Goal: Task Accomplishment & Management: Complete application form

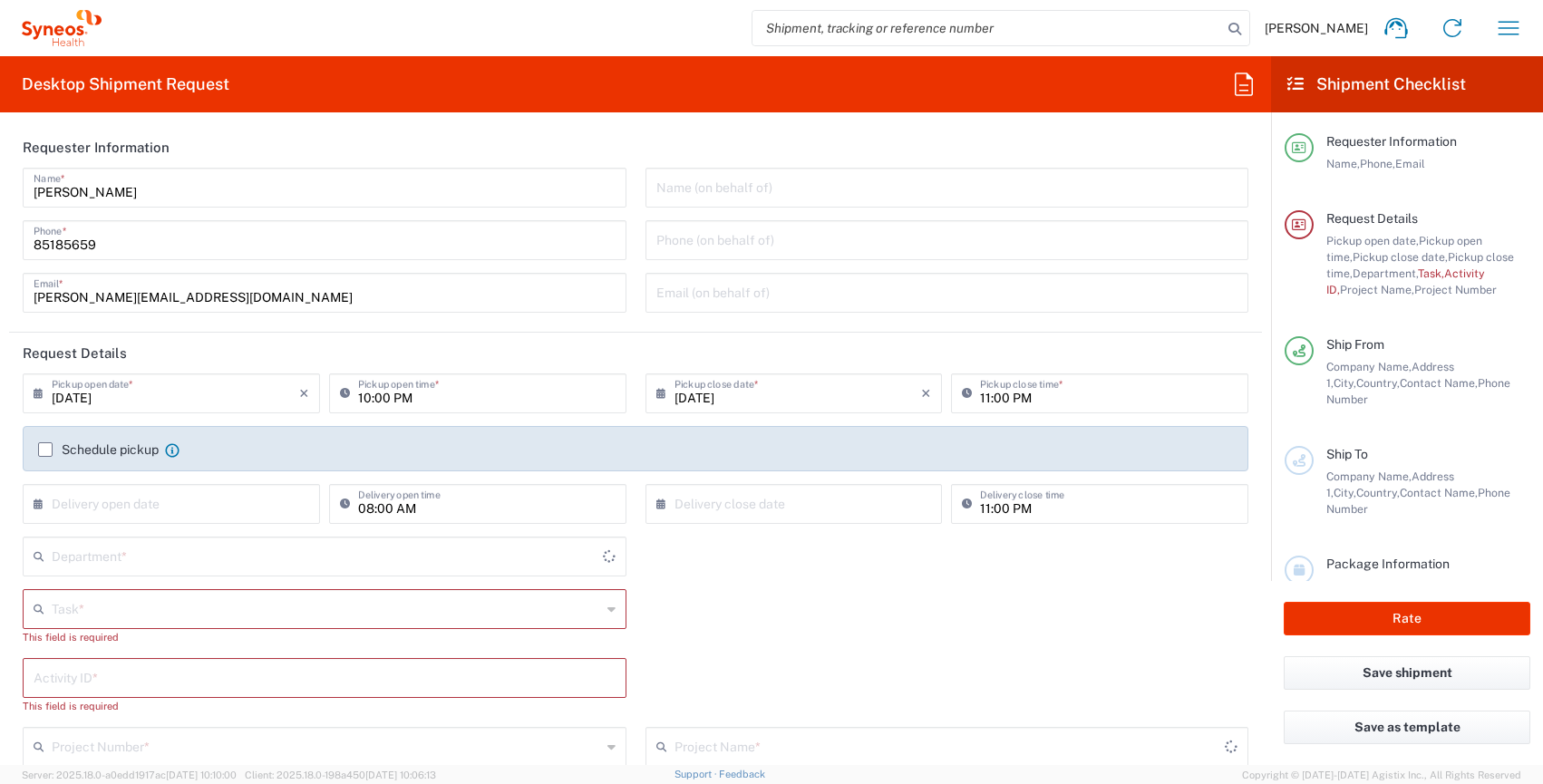
type input "4510"
click at [1506, 36] on icon "button" at bounding box center [1508, 28] width 29 height 29
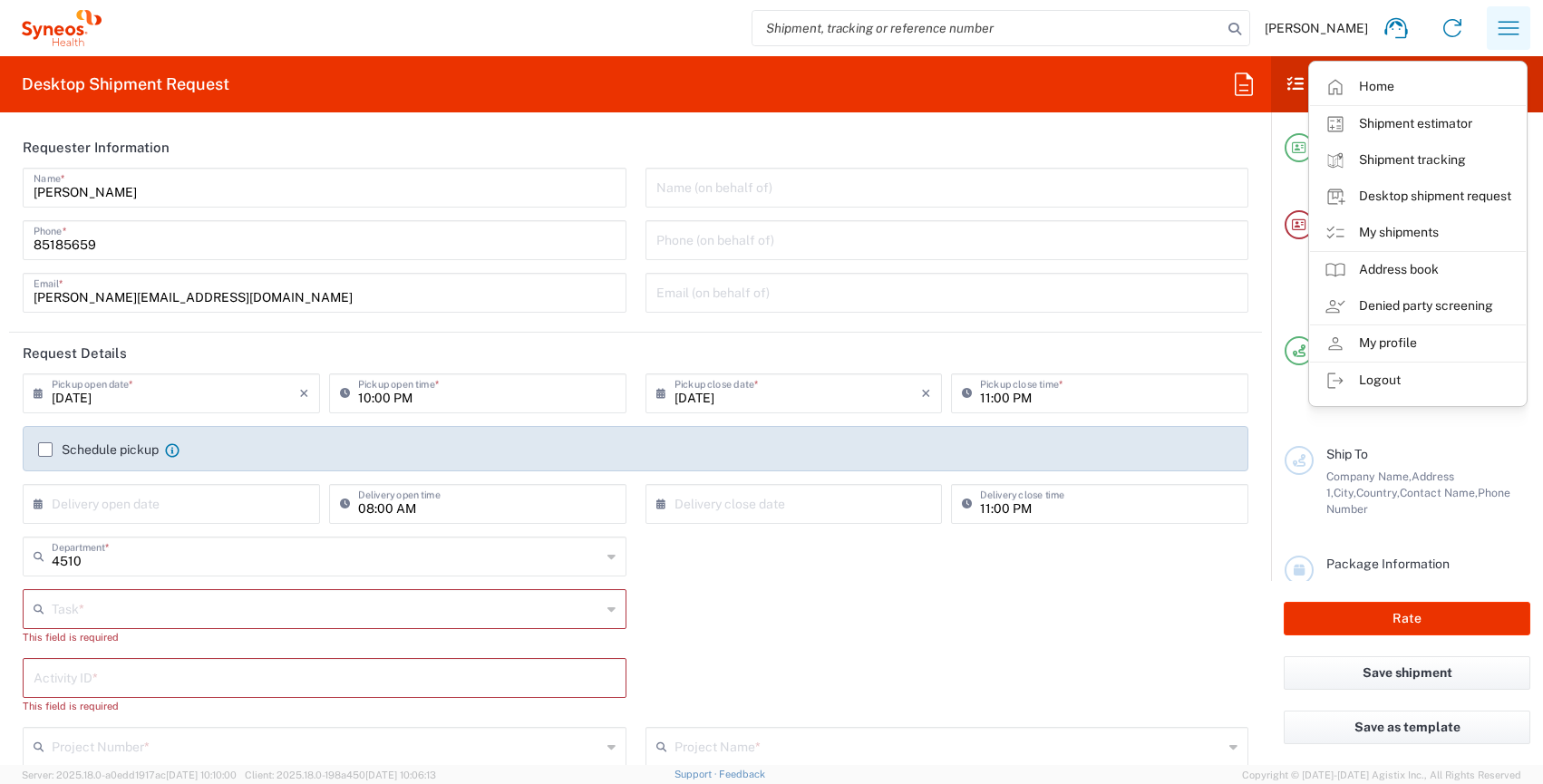
type input "[GEOGRAPHIC_DATA]"
type input "Syneos Health Singapore PteLtd"
click at [1428, 224] on link "My shipments" at bounding box center [1417, 234] width 215 height 37
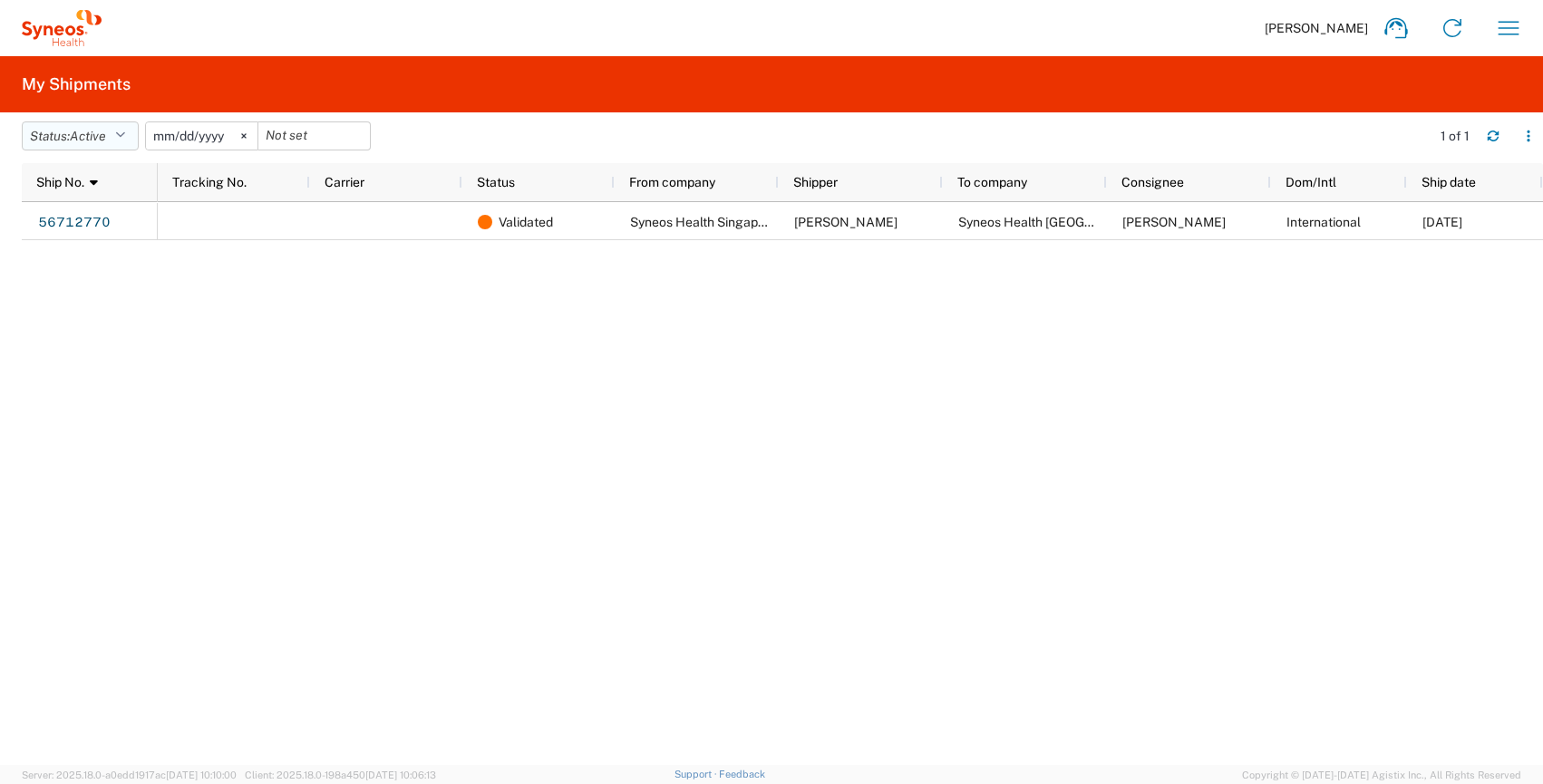
click at [126, 136] on icon "button" at bounding box center [120, 135] width 10 height 13
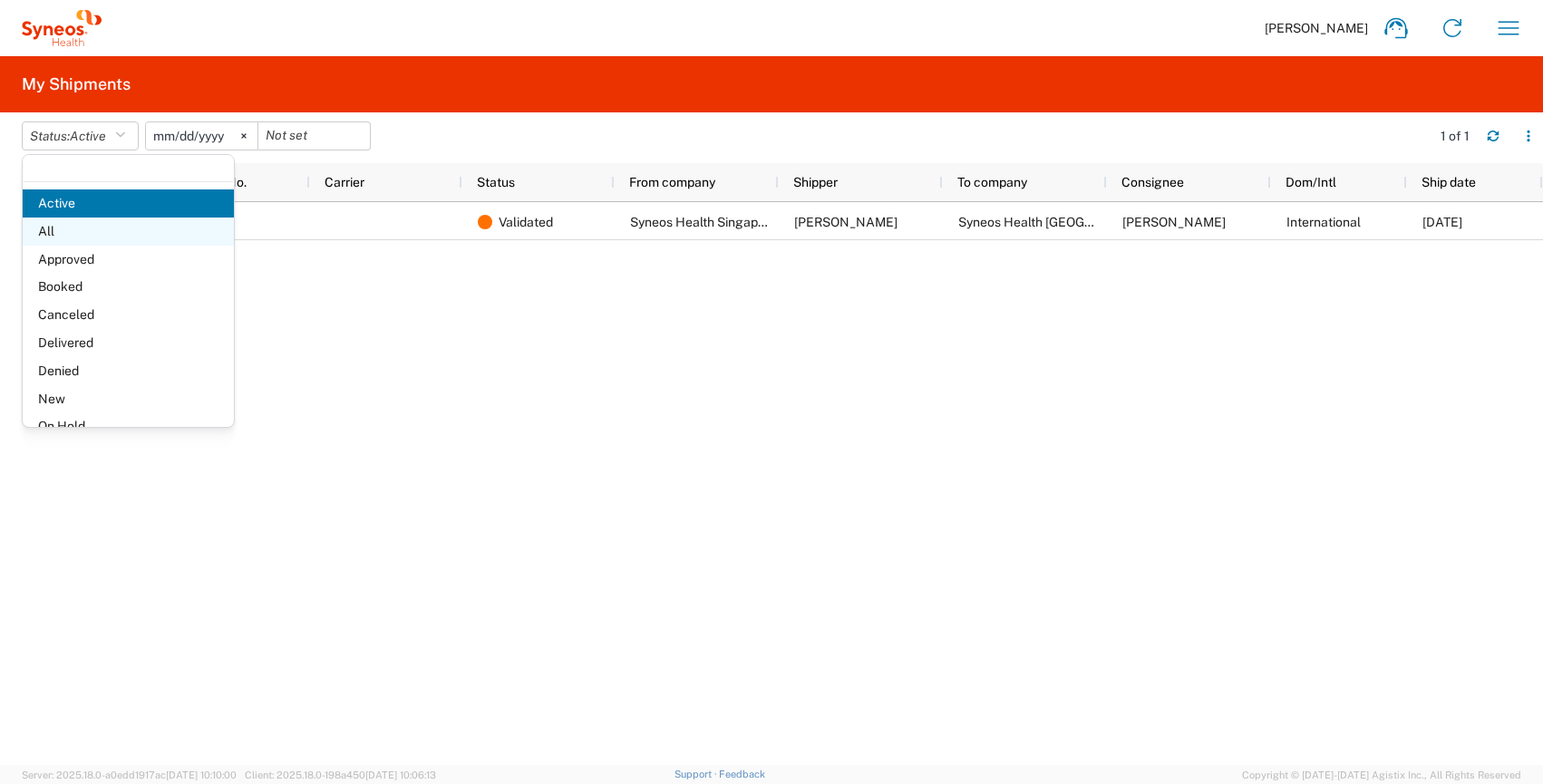
click at [67, 238] on span "All" at bounding box center [127, 231] width 211 height 28
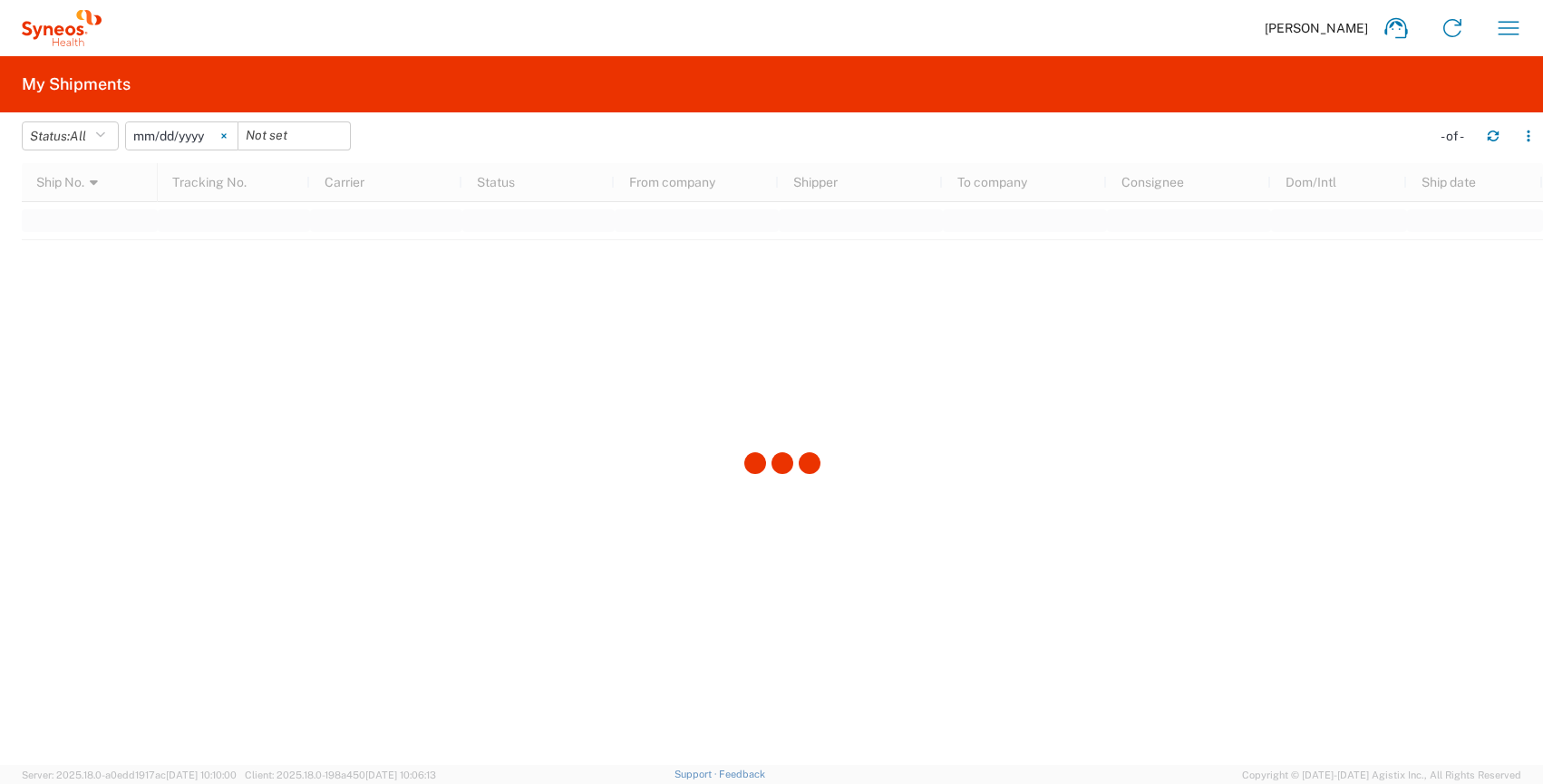
click at [237, 131] on svg-icon at bounding box center [224, 136] width 27 height 27
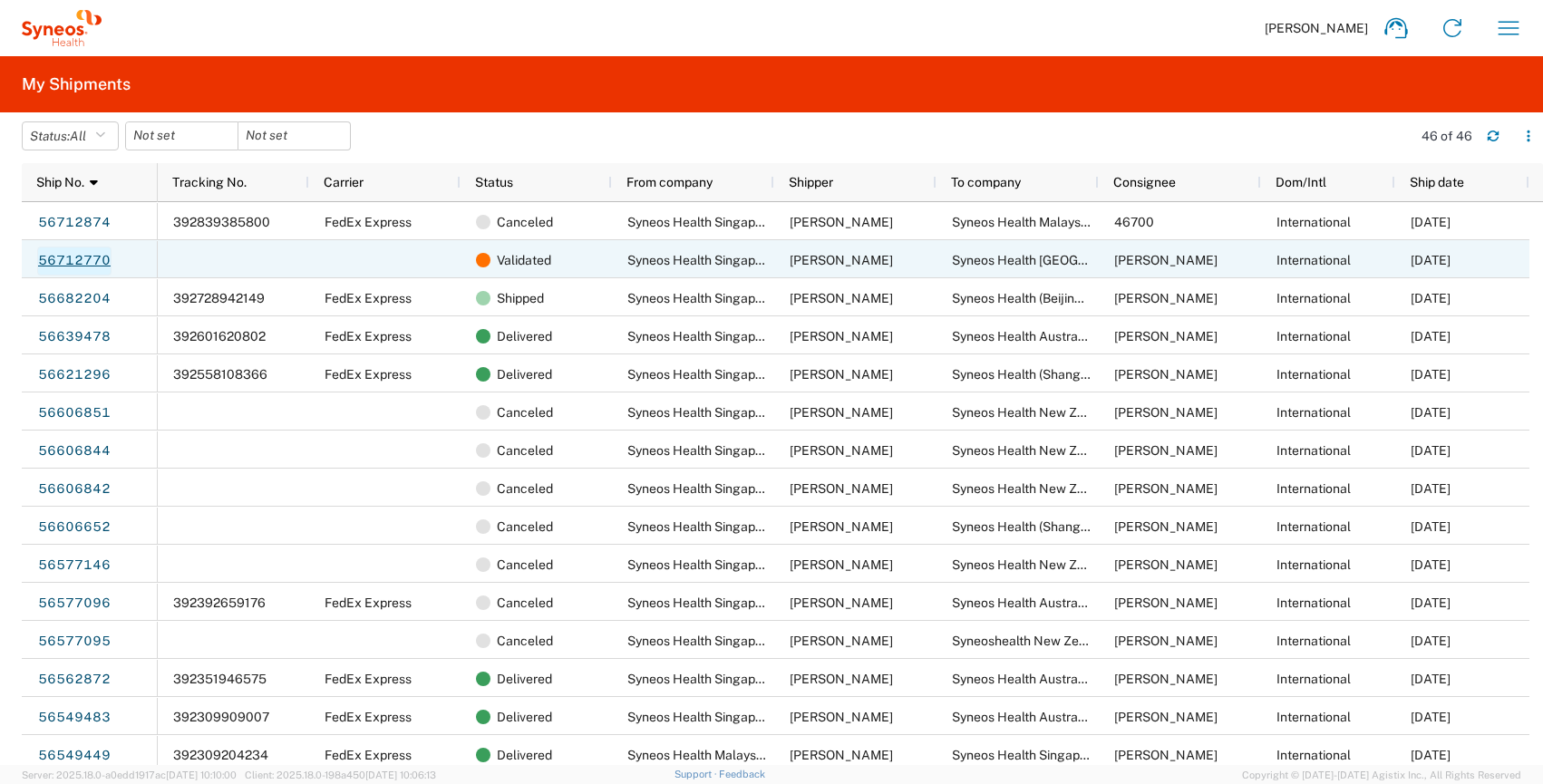
click at [74, 255] on link "56712770" at bounding box center [73, 261] width 74 height 29
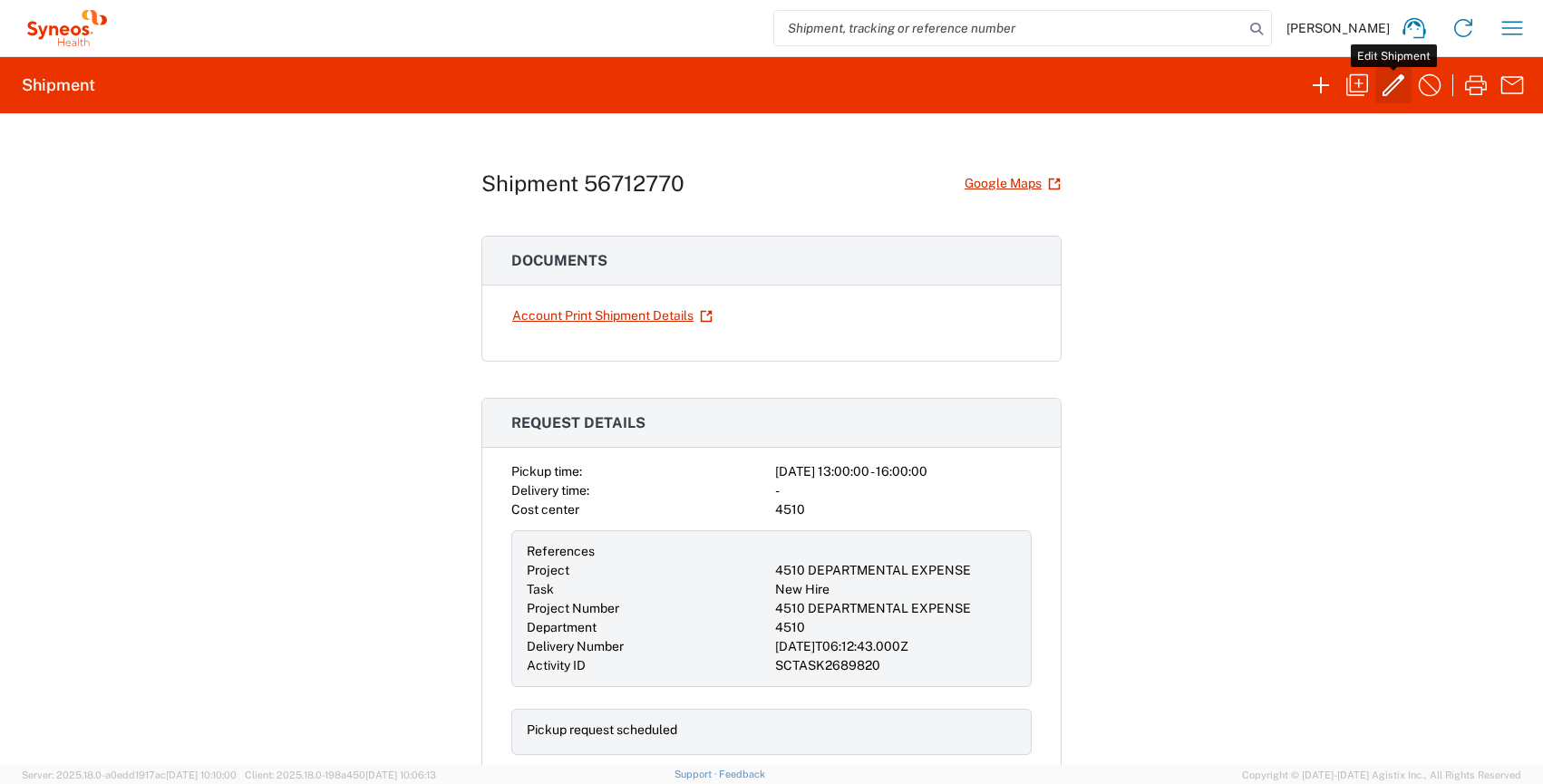
click at [1392, 91] on icon "button" at bounding box center [1393, 85] width 29 height 29
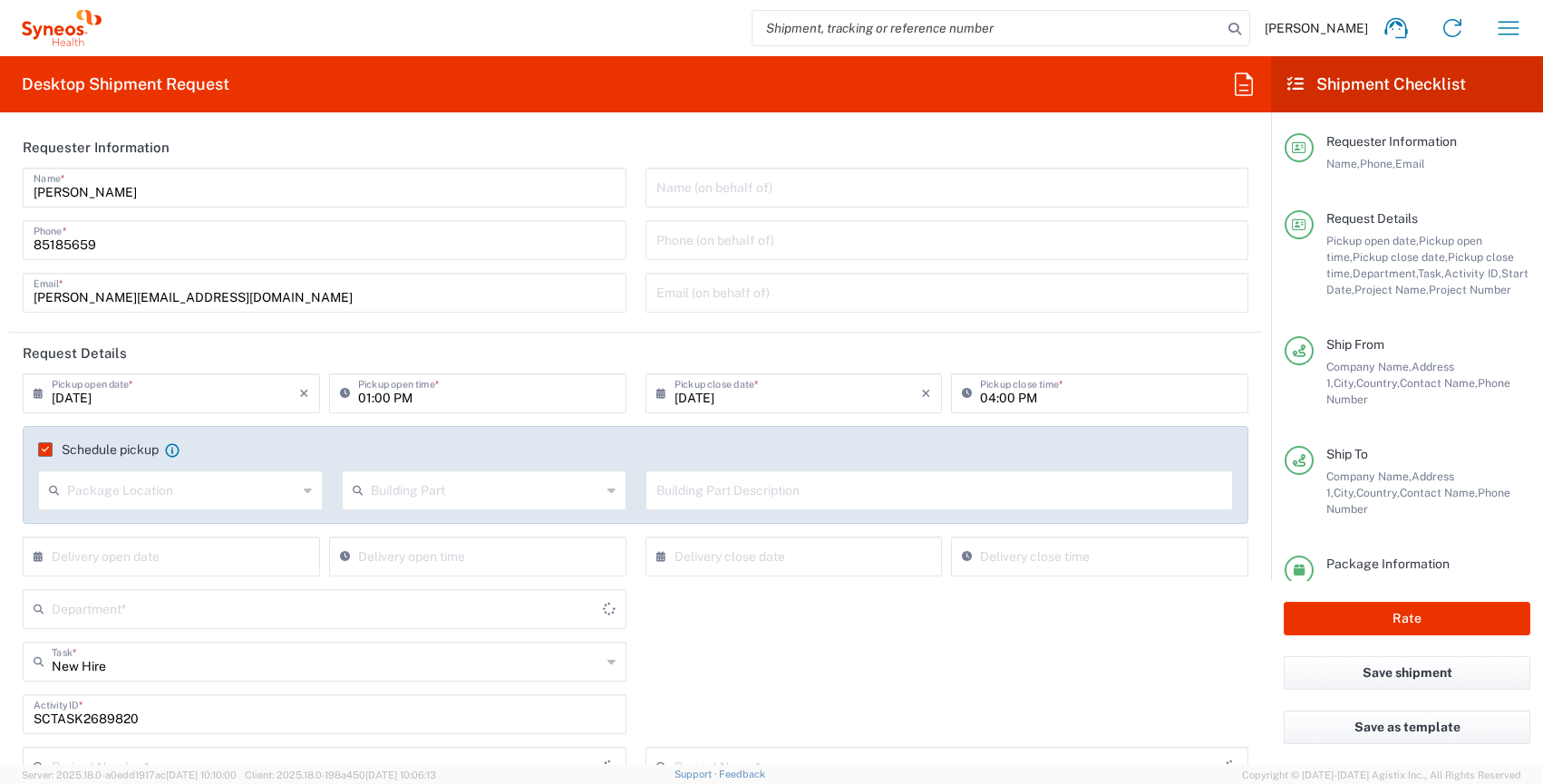
type input "[GEOGRAPHIC_DATA]"
type input "Your Packaging"
type input "4510"
type input "4510 DEPARTMENTAL EXPENSE"
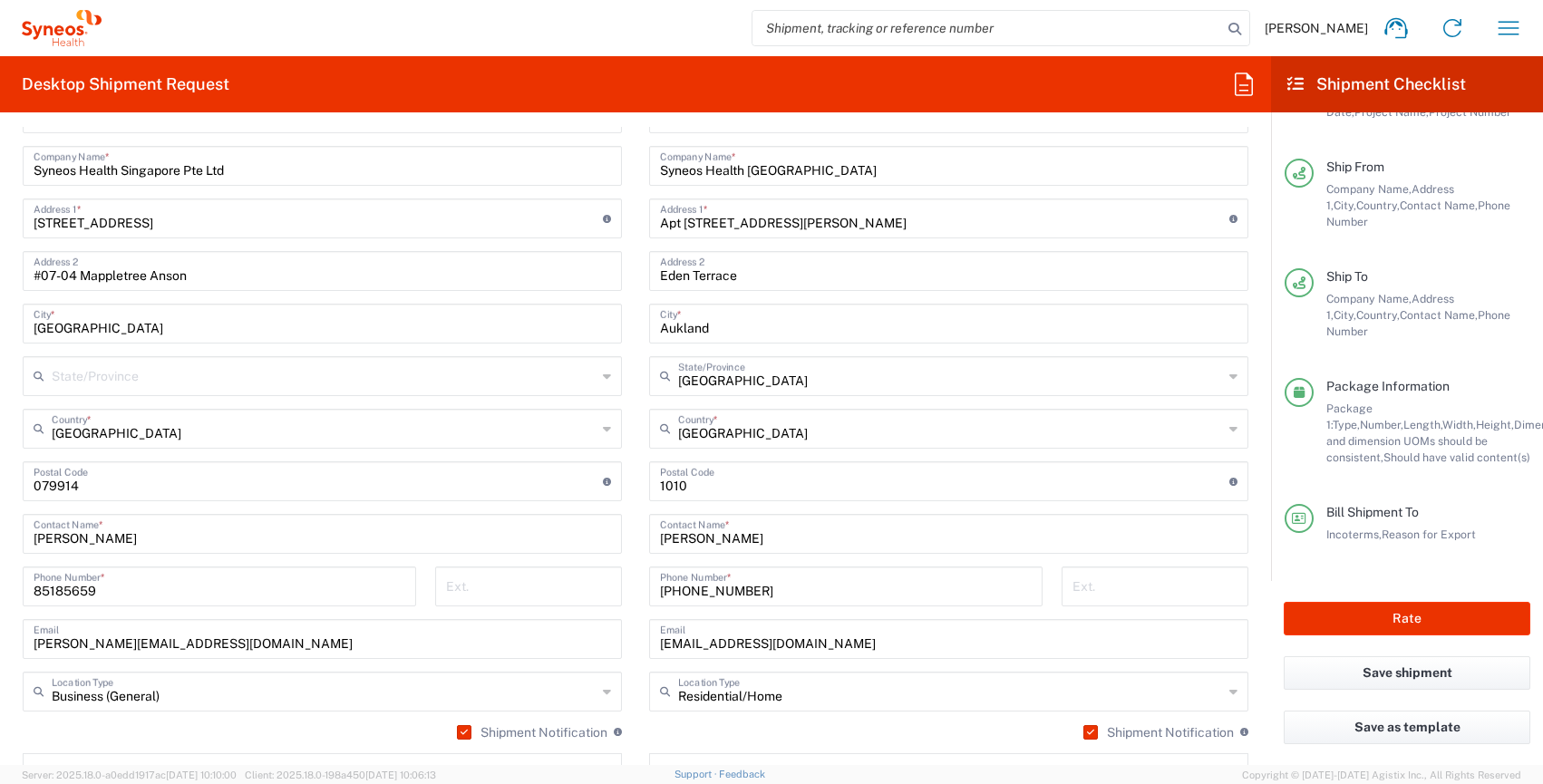
scroll to position [939, 0]
click at [1401, 620] on button "Rate" at bounding box center [1407, 618] width 246 height 34
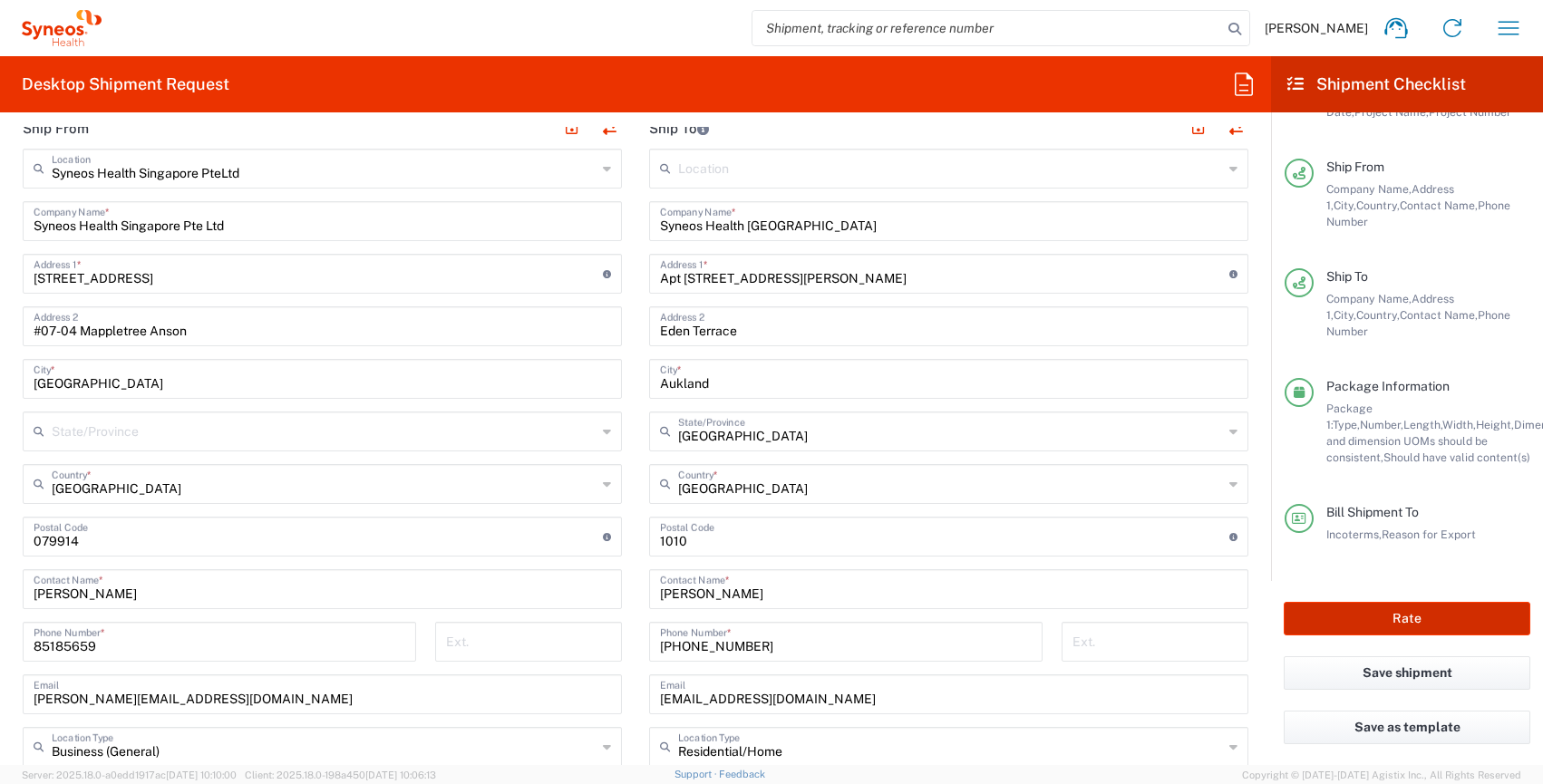
scroll to position [992, 0]
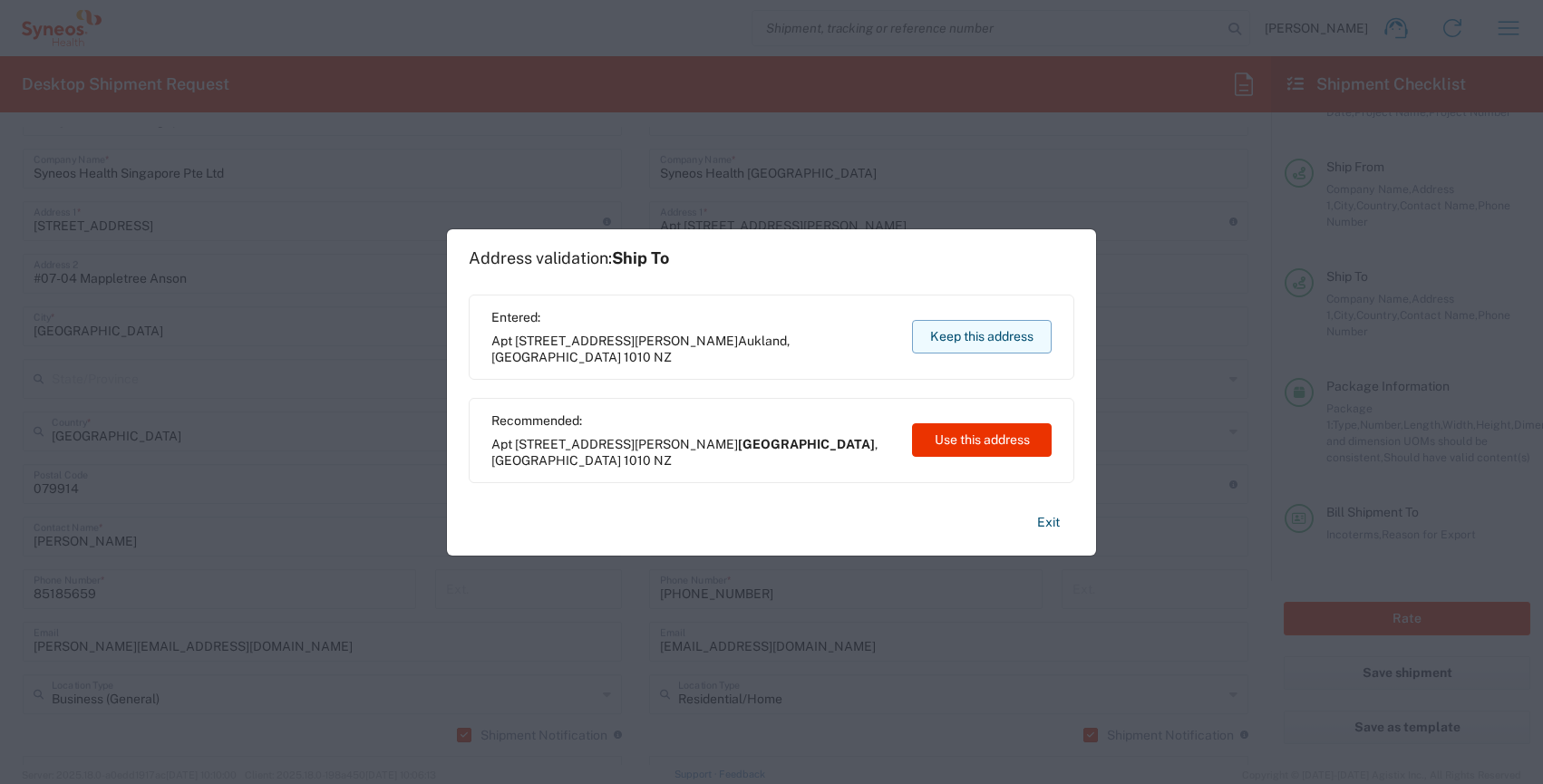
click at [1003, 331] on button "Keep this address" at bounding box center [982, 336] width 140 height 34
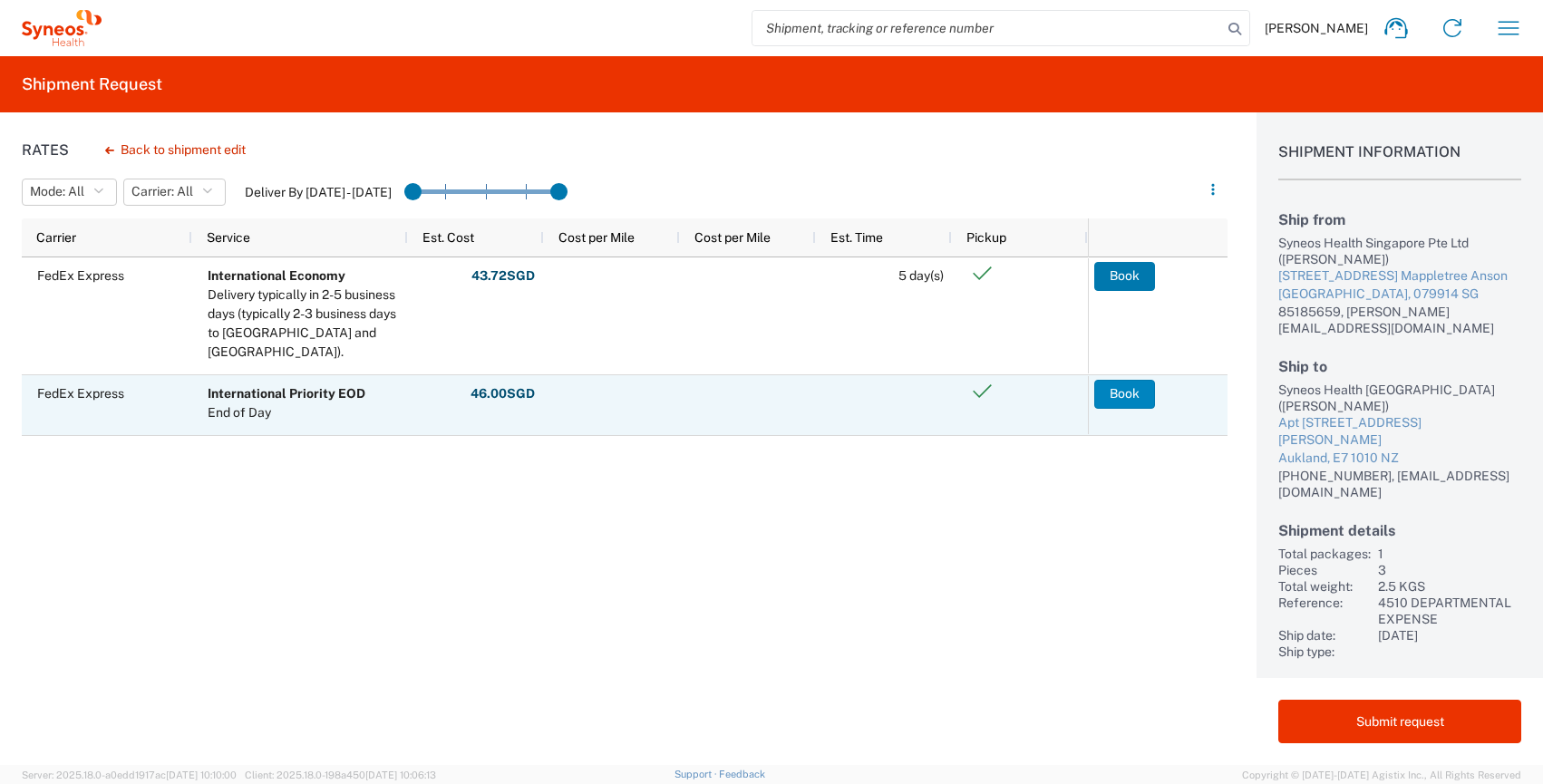
click at [1127, 398] on button "Book" at bounding box center [1124, 394] width 61 height 29
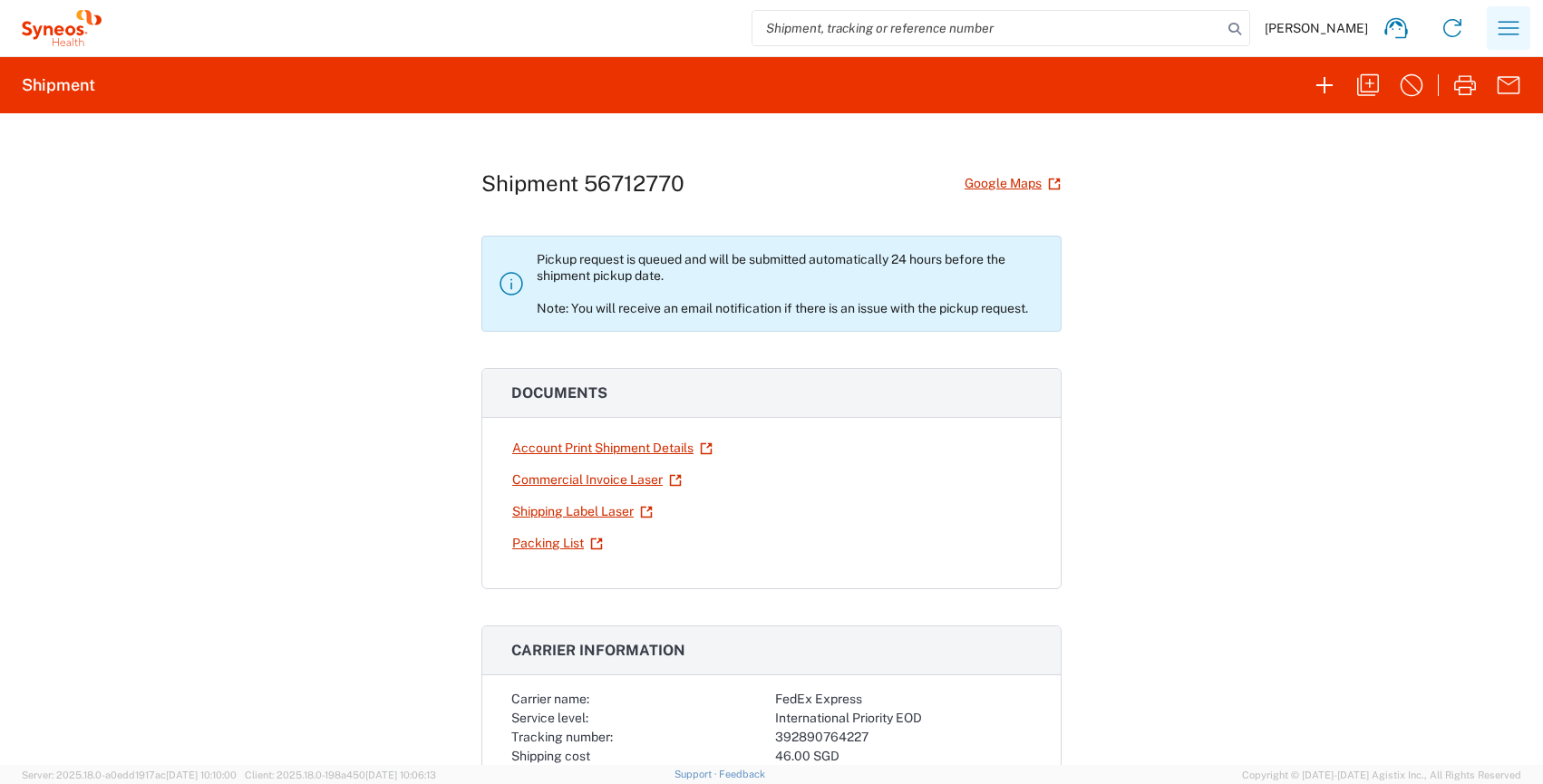
click at [1517, 33] on icon "button" at bounding box center [1508, 28] width 29 height 29
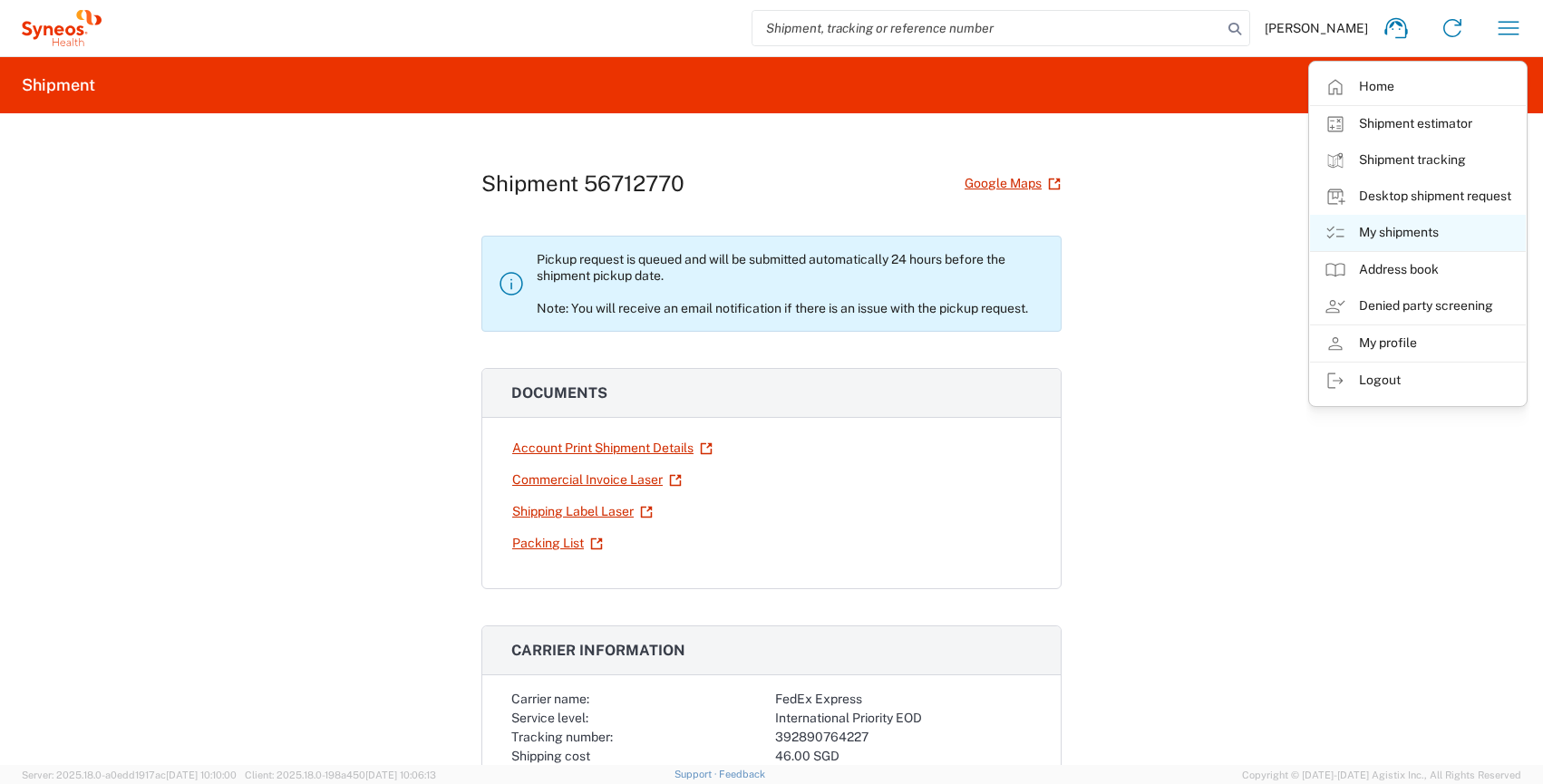
click at [1393, 224] on link "My shipments" at bounding box center [1417, 234] width 215 height 37
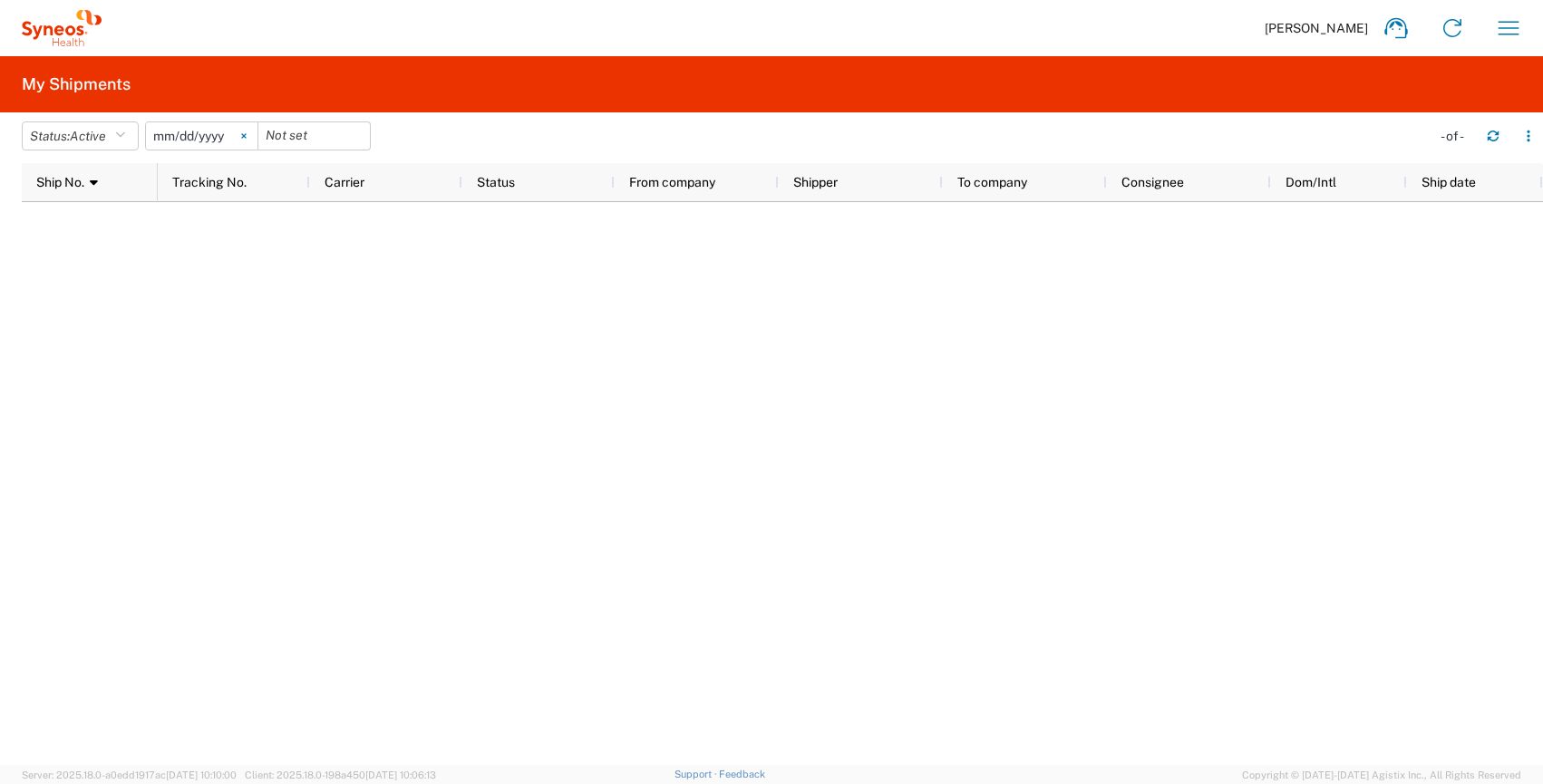
click at [255, 133] on svg-icon at bounding box center [243, 136] width 27 height 27
click at [126, 133] on icon "button" at bounding box center [120, 135] width 10 height 13
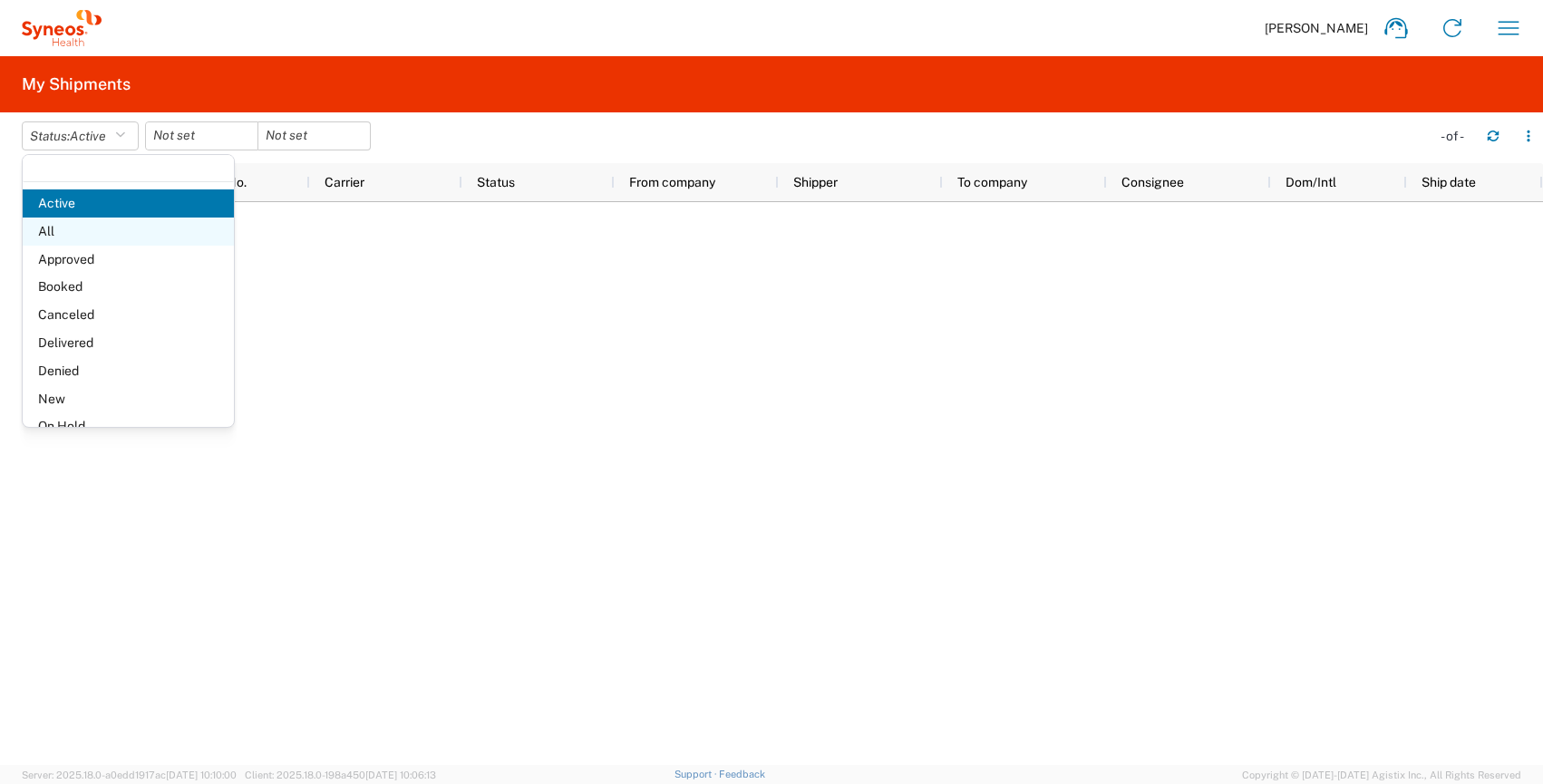
click at [68, 232] on span "All" at bounding box center [127, 231] width 211 height 28
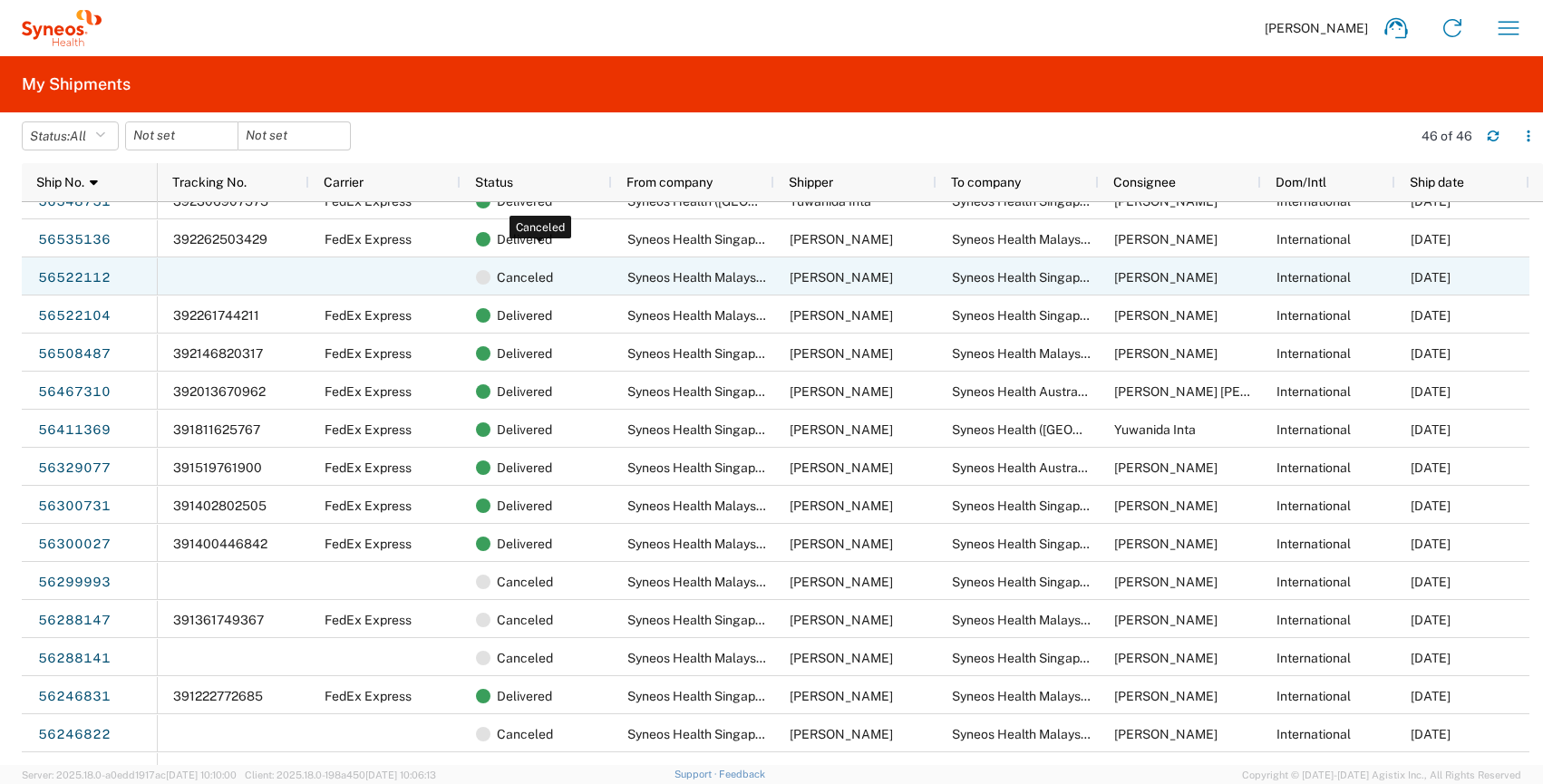
scroll to position [658, 0]
